Goal: Information Seeking & Learning: Learn about a topic

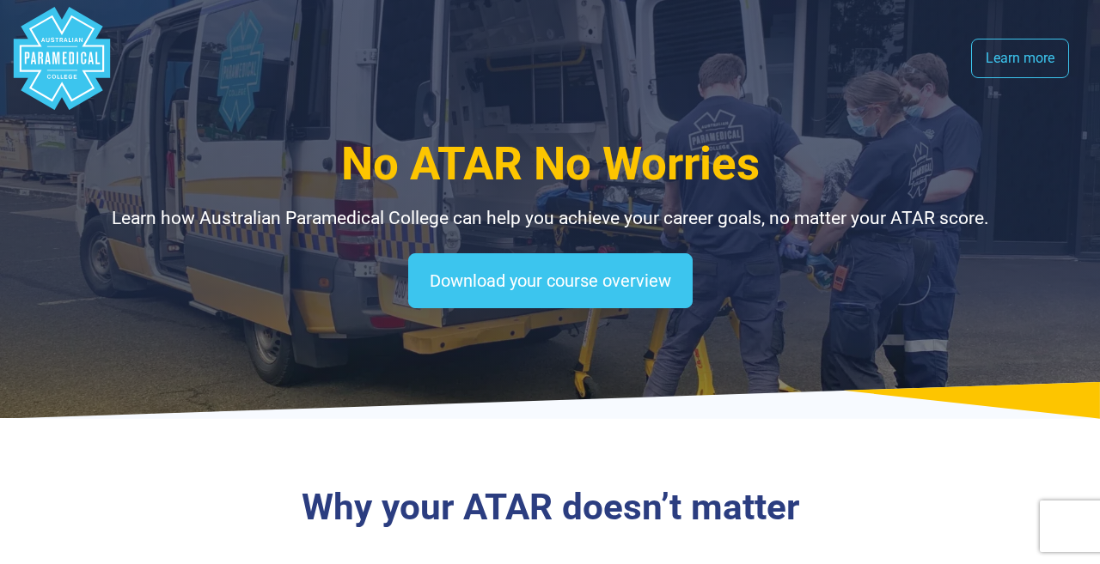
select select "**********"
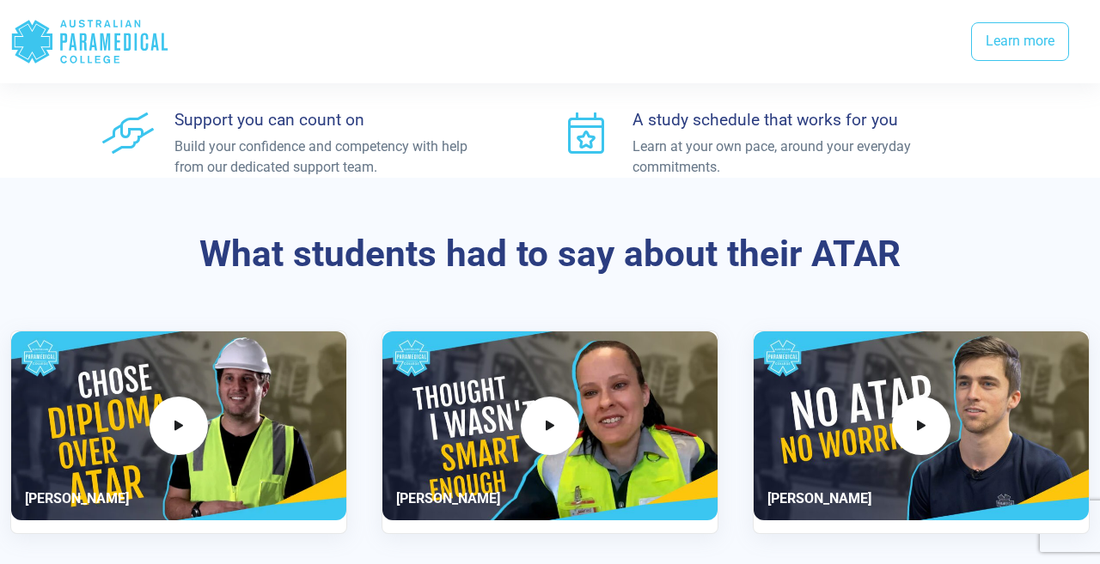
scroll to position [2528, 0]
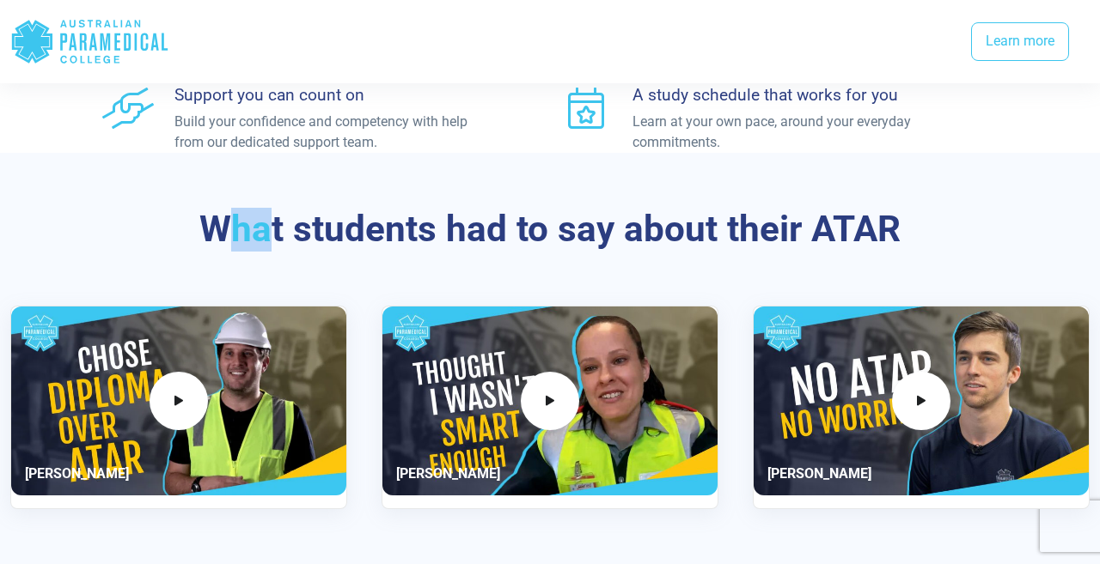
drag, startPoint x: 230, startPoint y: 221, endPoint x: 266, endPoint y: 223, distance: 36.2
click at [271, 224] on h3 "What students had to say about their ATAR" at bounding box center [550, 230] width 918 height 44
click at [211, 222] on h3 "What students had to say about their ATAR" at bounding box center [550, 230] width 918 height 44
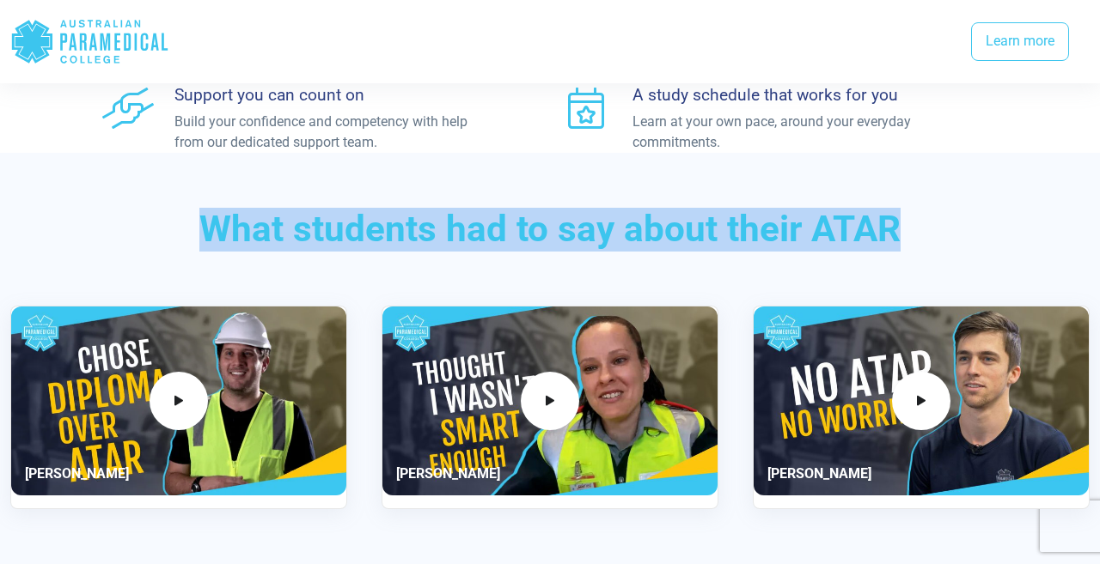
drag, startPoint x: 211, startPoint y: 222, endPoint x: 857, endPoint y: 229, distance: 645.2
click at [858, 229] on h3 "What students had to say about their ATAR" at bounding box center [550, 230] width 918 height 44
click at [857, 229] on h3 "What students had to say about their ATAR" at bounding box center [550, 230] width 918 height 44
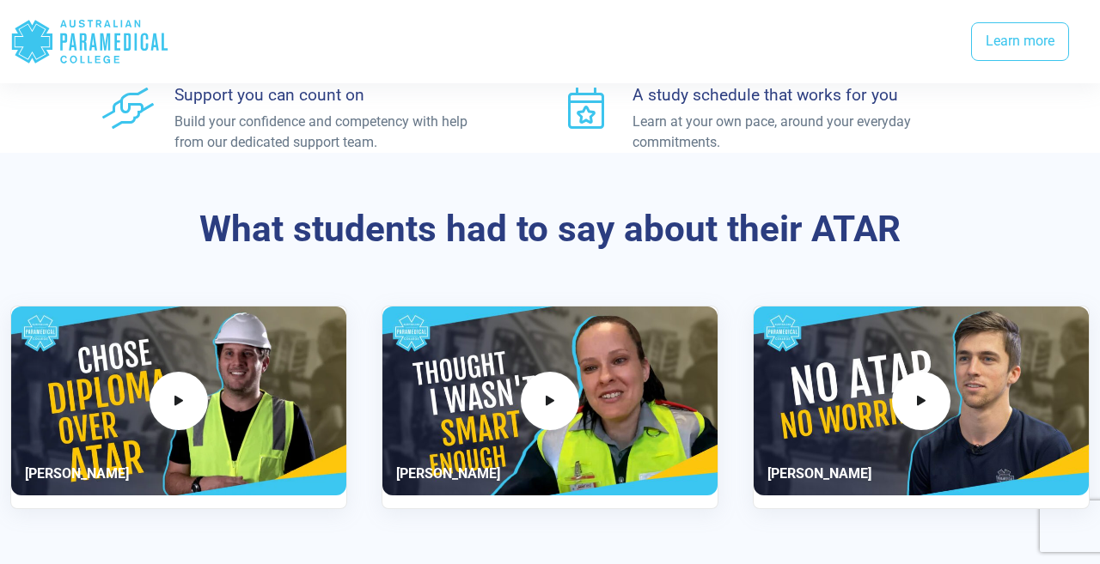
drag, startPoint x: 212, startPoint y: 221, endPoint x: 763, endPoint y: 197, distance: 551.2
click at [763, 197] on div "What students had to say about their ATAR Alan Leahy" at bounding box center [550, 369] width 1100 height 432
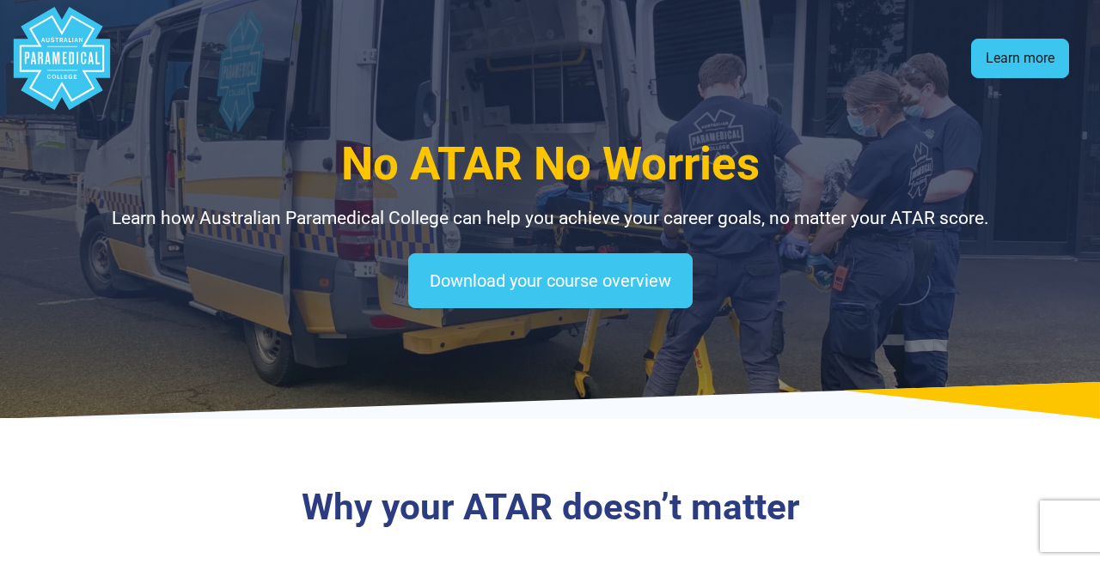
scroll to position [0, 0]
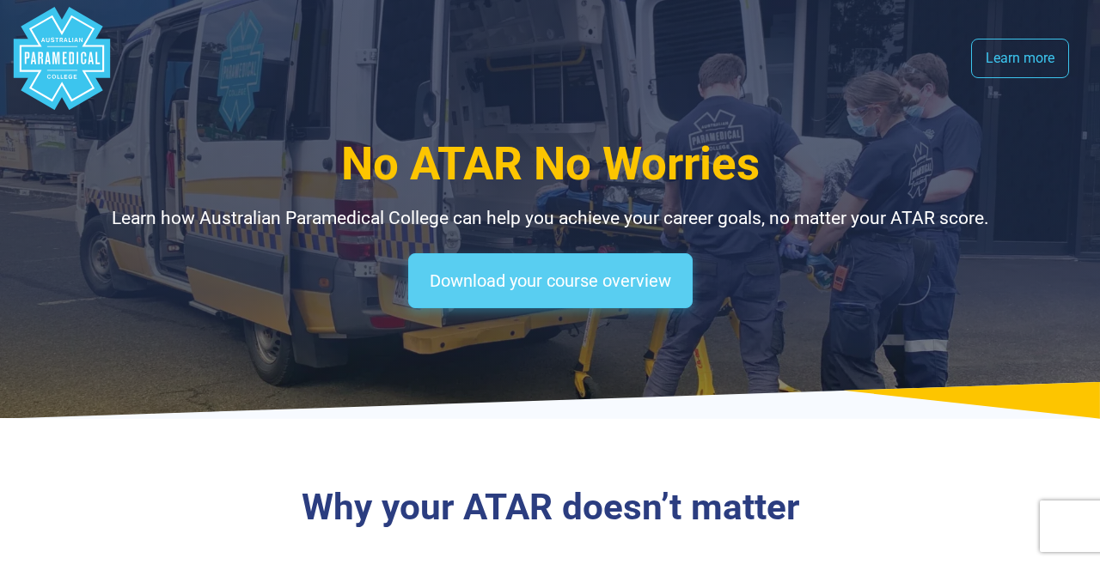
click at [628, 275] on link "Download your course overview" at bounding box center [550, 280] width 284 height 55
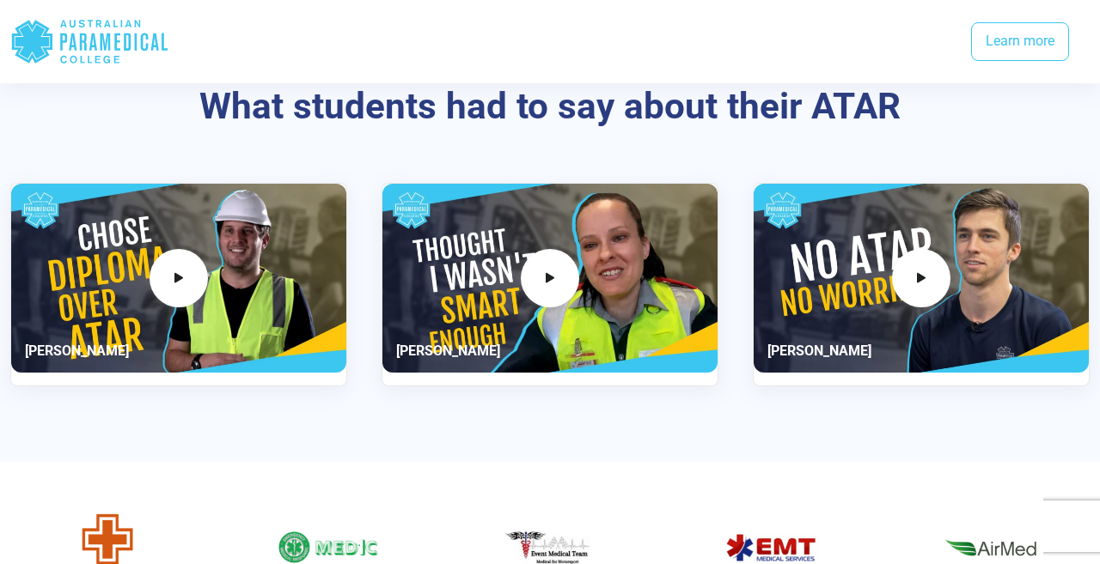
scroll to position [2650, 0]
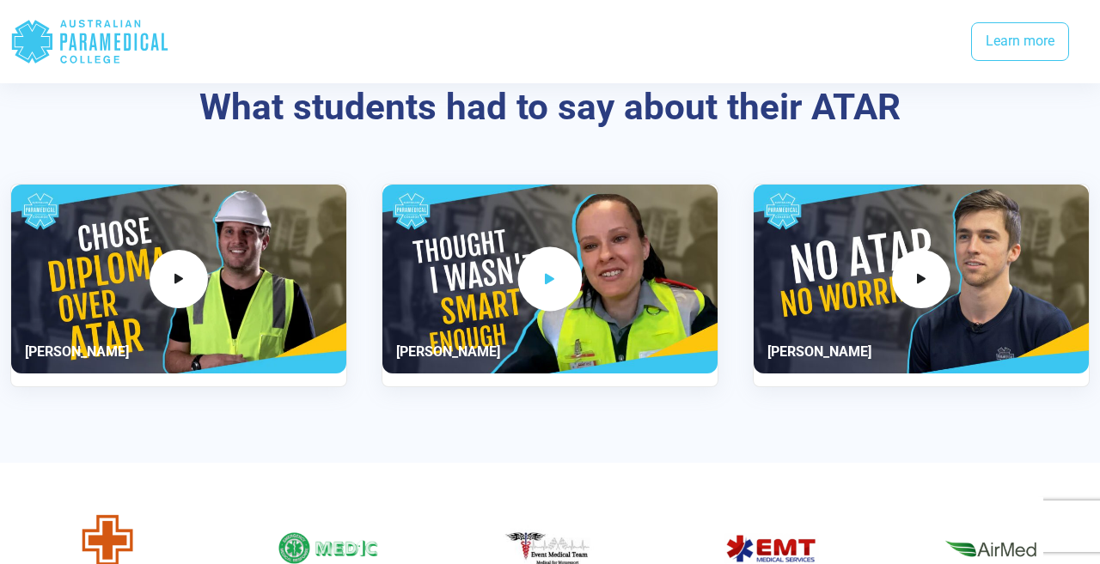
click at [550, 277] on icon "2 / 3" at bounding box center [549, 279] width 19 height 28
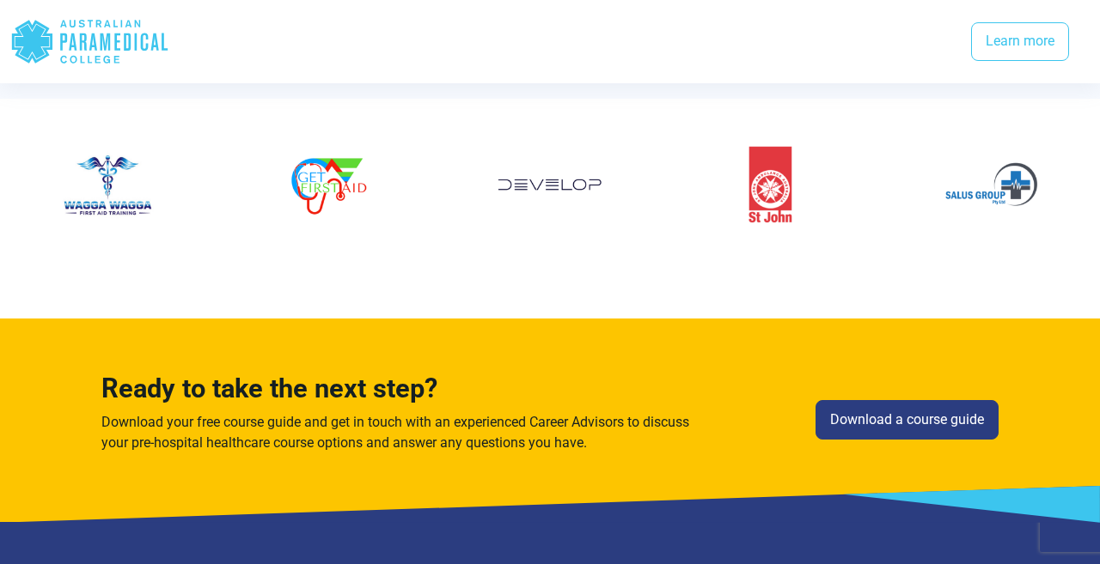
scroll to position [3178, 0]
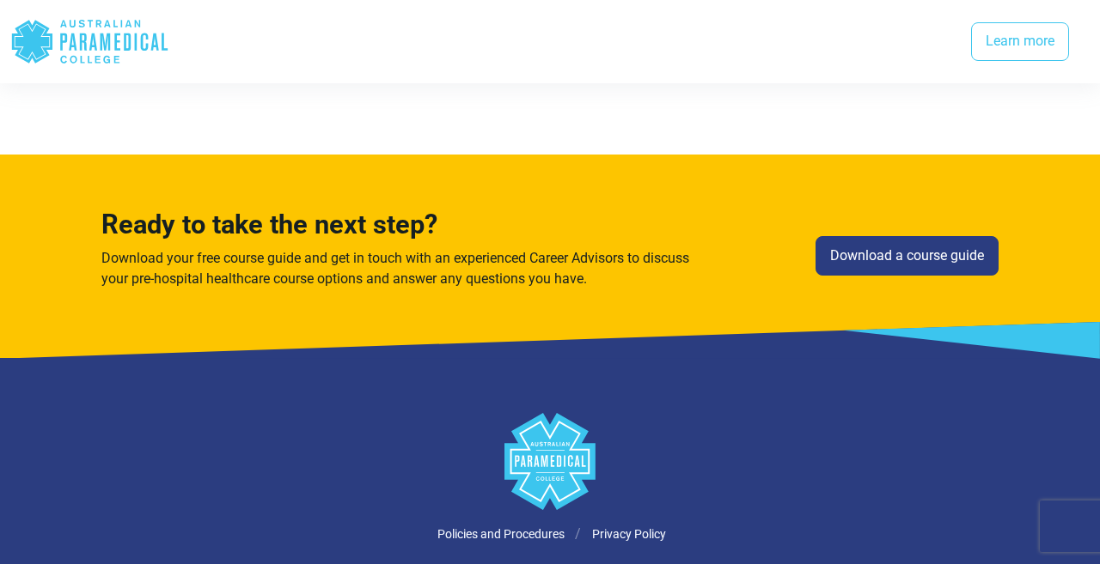
click at [122, 43] on icon ".logo-horizontal-c1{fill:#3CC5EE;} .logo-horizontal-c3{fill:#3CC5EE;} .logo-hor…" at bounding box center [89, 42] width 159 height 56
click at [25, 40] on polygon "Australian Paramedical College" at bounding box center [32, 41] width 40 height 43
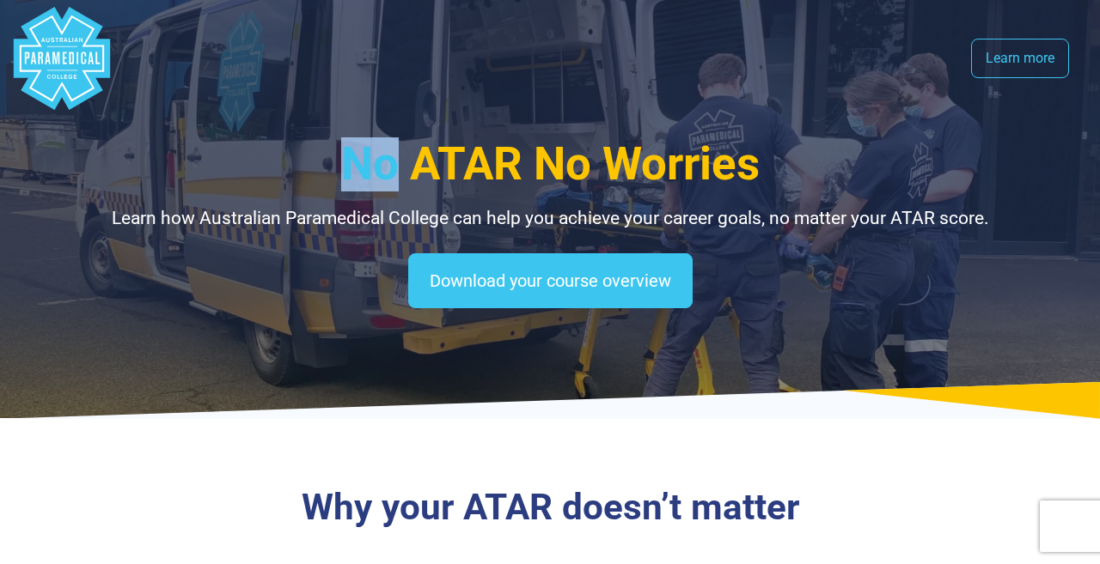
scroll to position [0, 0]
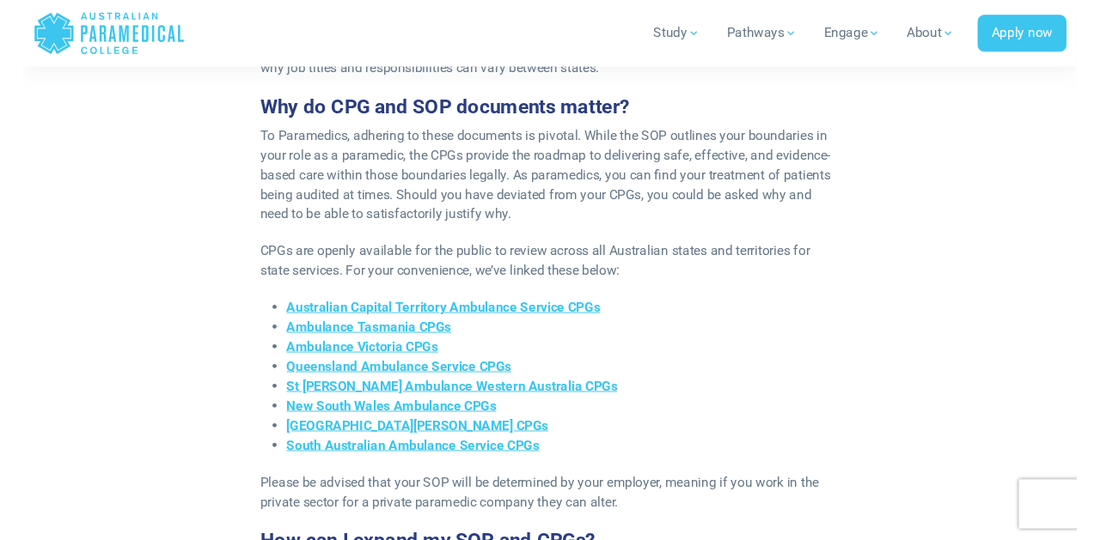
scroll to position [1170, 0]
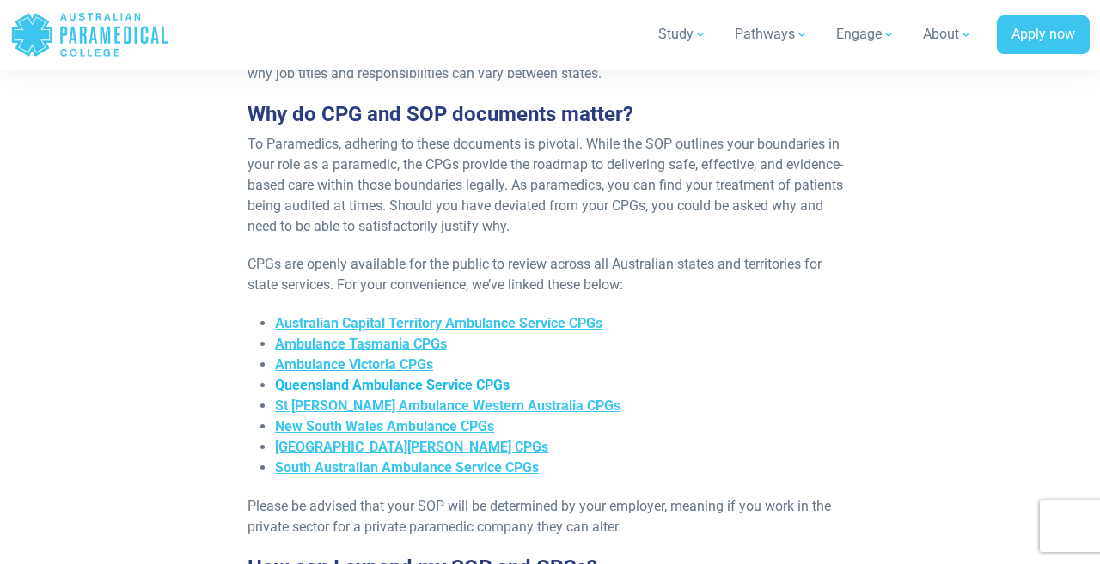
click at [467, 377] on span "Queensland Ambulance Service CPGs" at bounding box center [392, 385] width 235 height 16
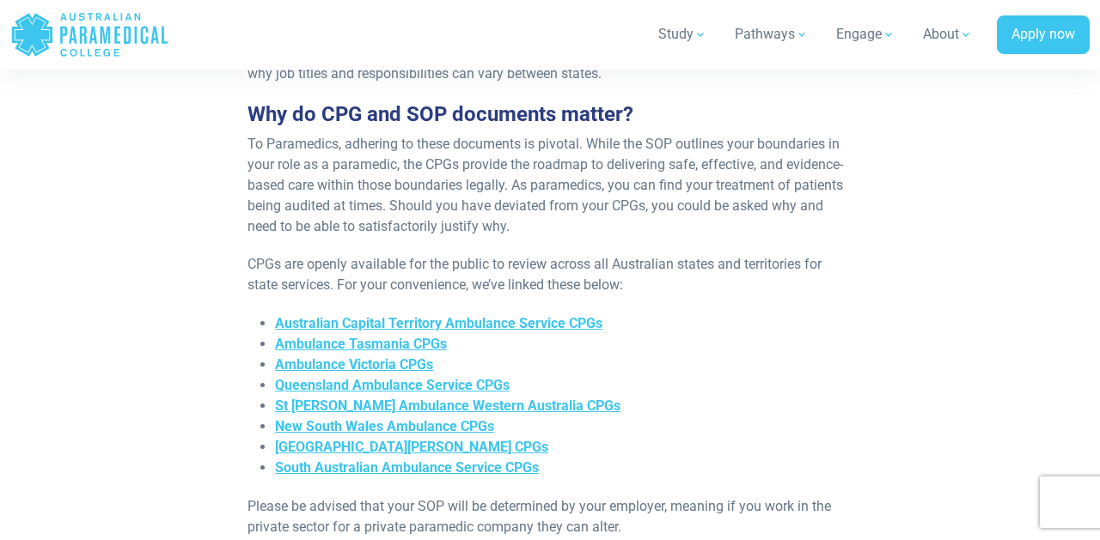
click at [655, 254] on p "CPGs are openly available for the public to review across all Australian states…" at bounding box center [549, 274] width 605 height 41
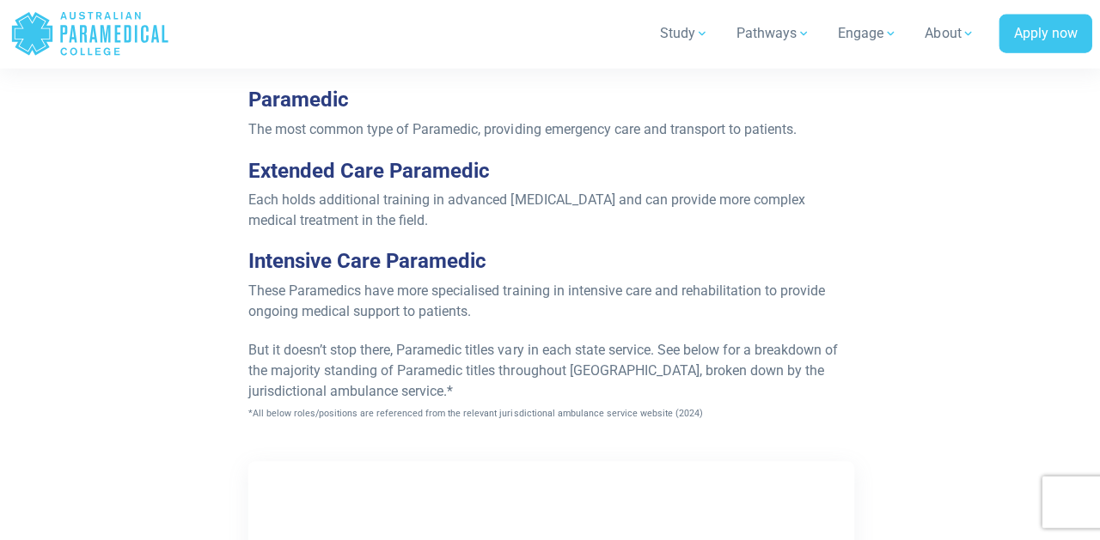
scroll to position [1910, 0]
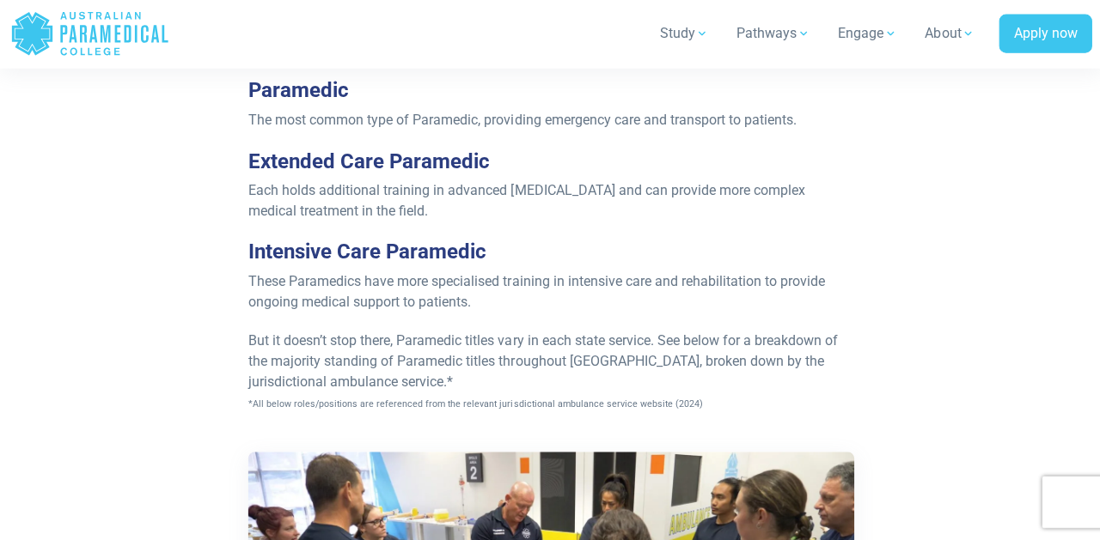
click at [681, 333] on span "But it doesn’t stop there, Paramedic titles vary in each state service. See bel…" at bounding box center [541, 372] width 588 height 78
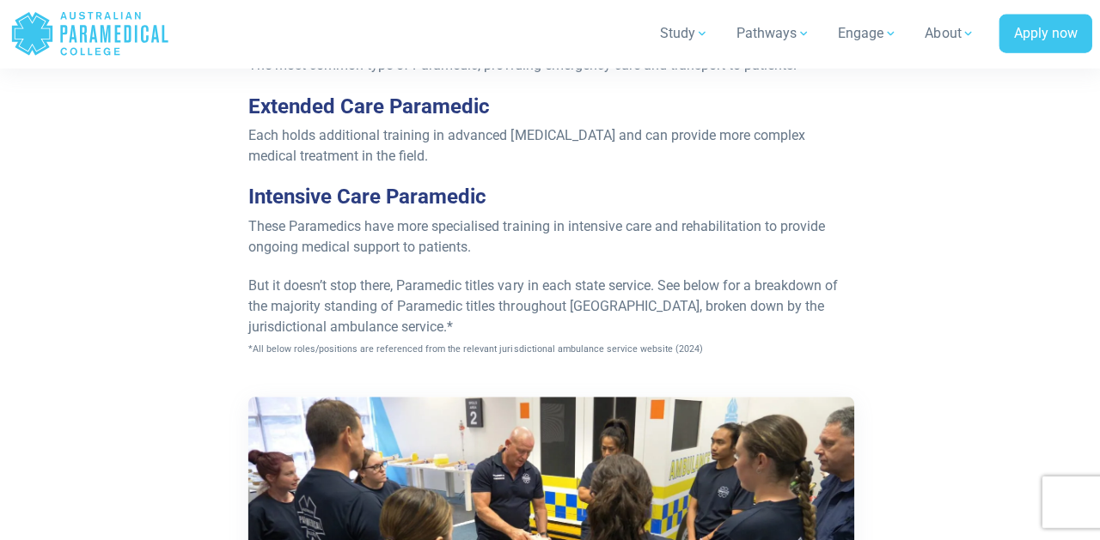
scroll to position [1969, 0]
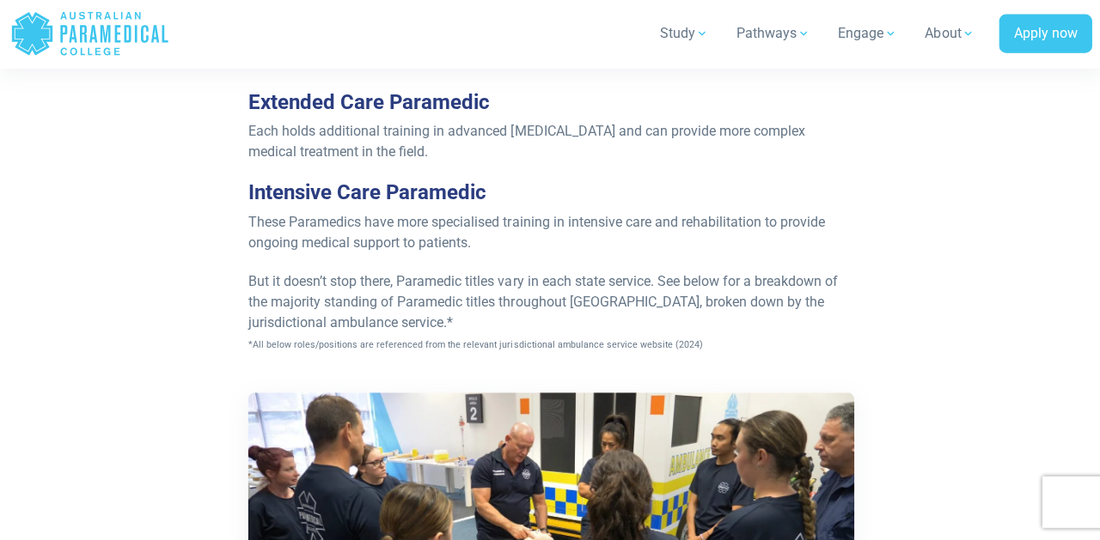
click at [344, 340] on span "*All below roles/positions are referenced from the relevant jurisdictional ambu…" at bounding box center [474, 345] width 454 height 11
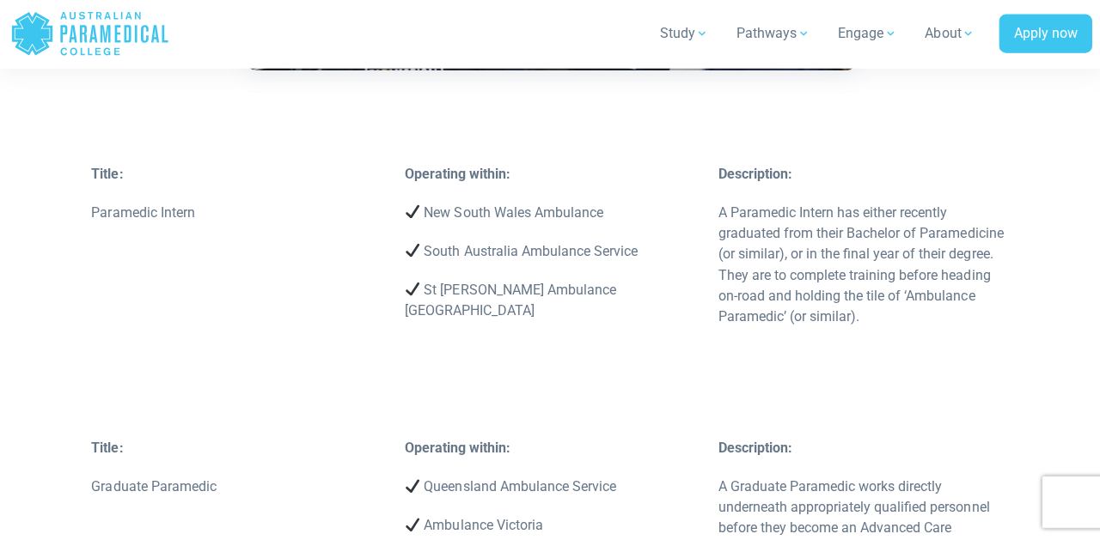
scroll to position [2546, 0]
click at [314, 258] on div "Title: Paramedic Intern Operating within: New South Wales Ambulance [GEOGRAPHIC…" at bounding box center [550, 300] width 938 height 273
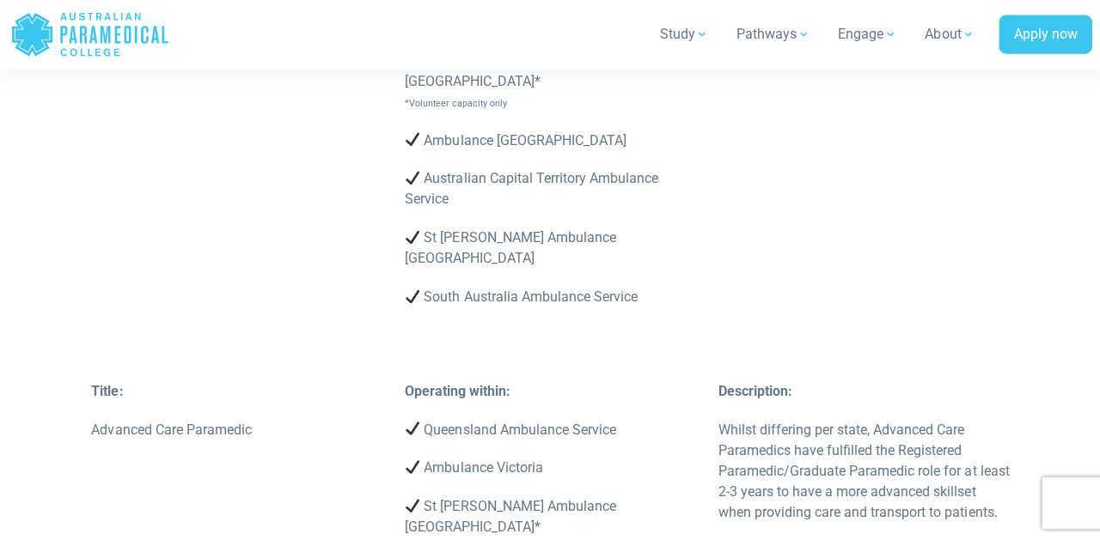
scroll to position [4388, 0]
